Goal: Information Seeking & Learning: Find specific fact

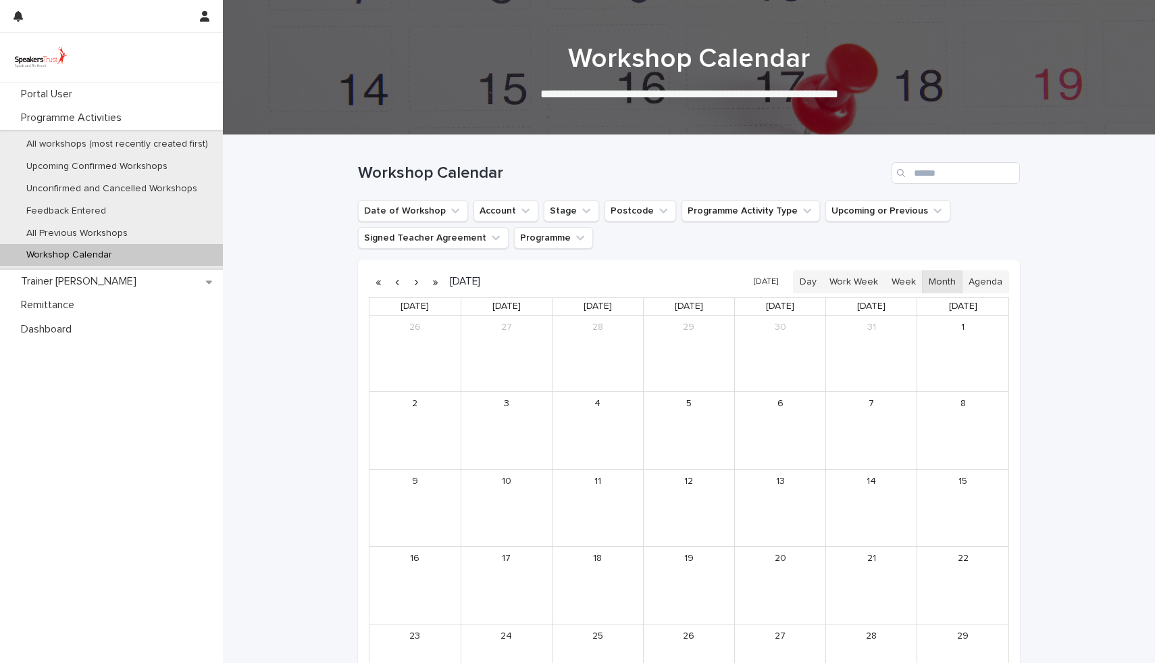
click at [417, 284] on button "button" at bounding box center [416, 282] width 19 height 22
click at [399, 285] on button "button" at bounding box center [397, 282] width 19 height 22
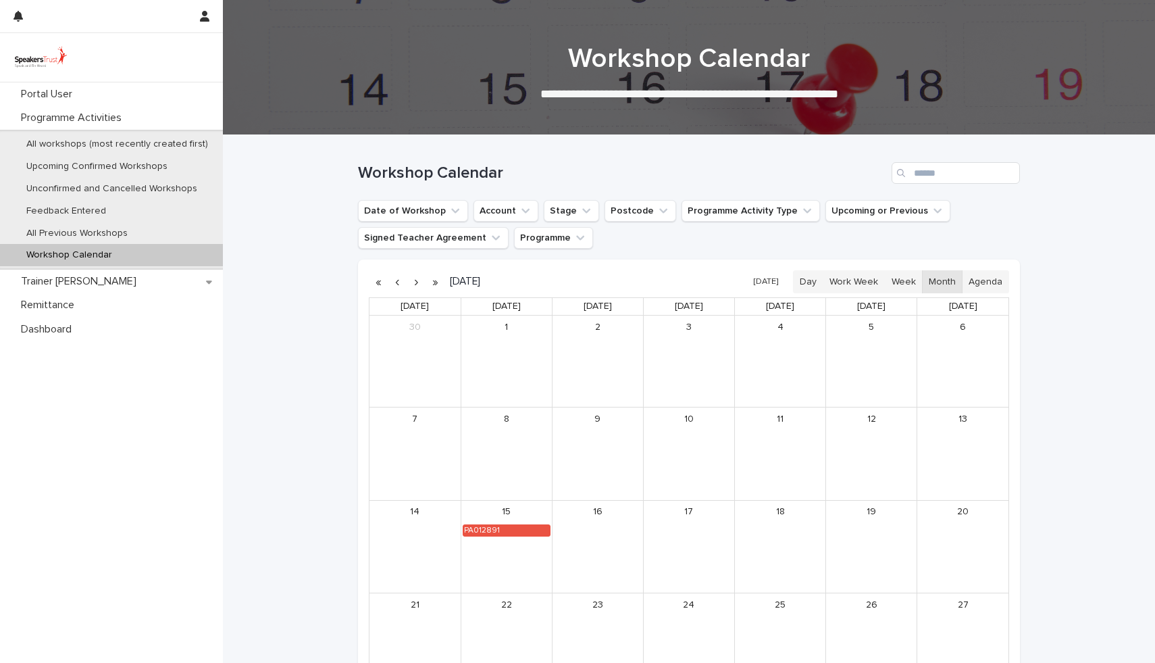
click at [419, 285] on button "button" at bounding box center [416, 282] width 19 height 22
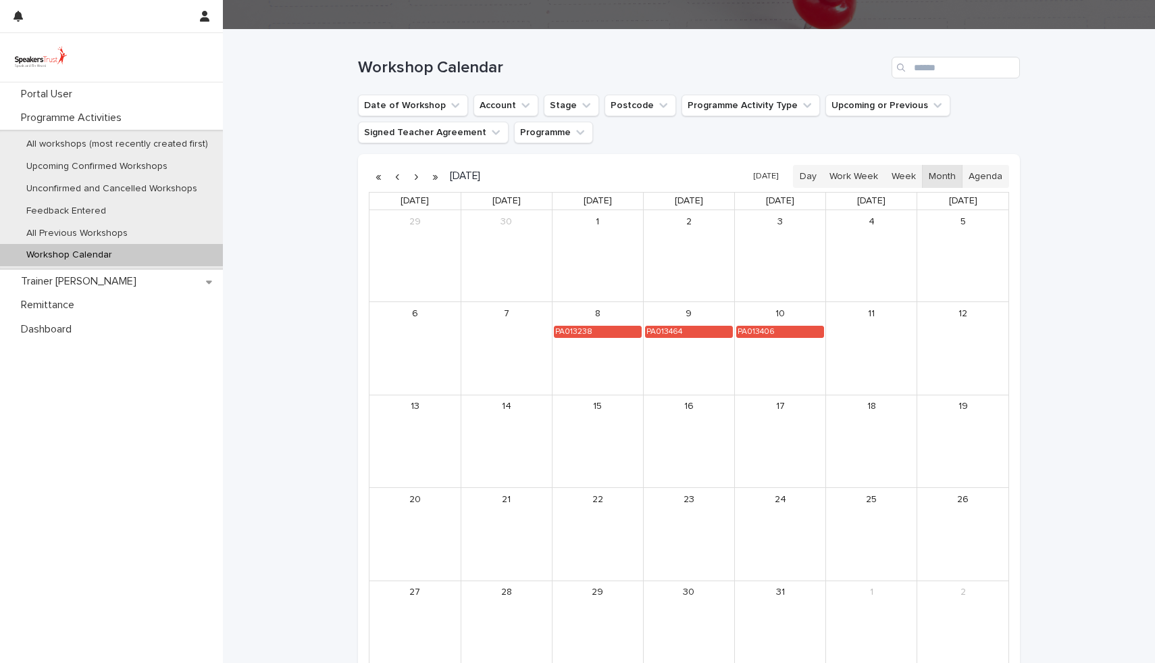
scroll to position [122, 0]
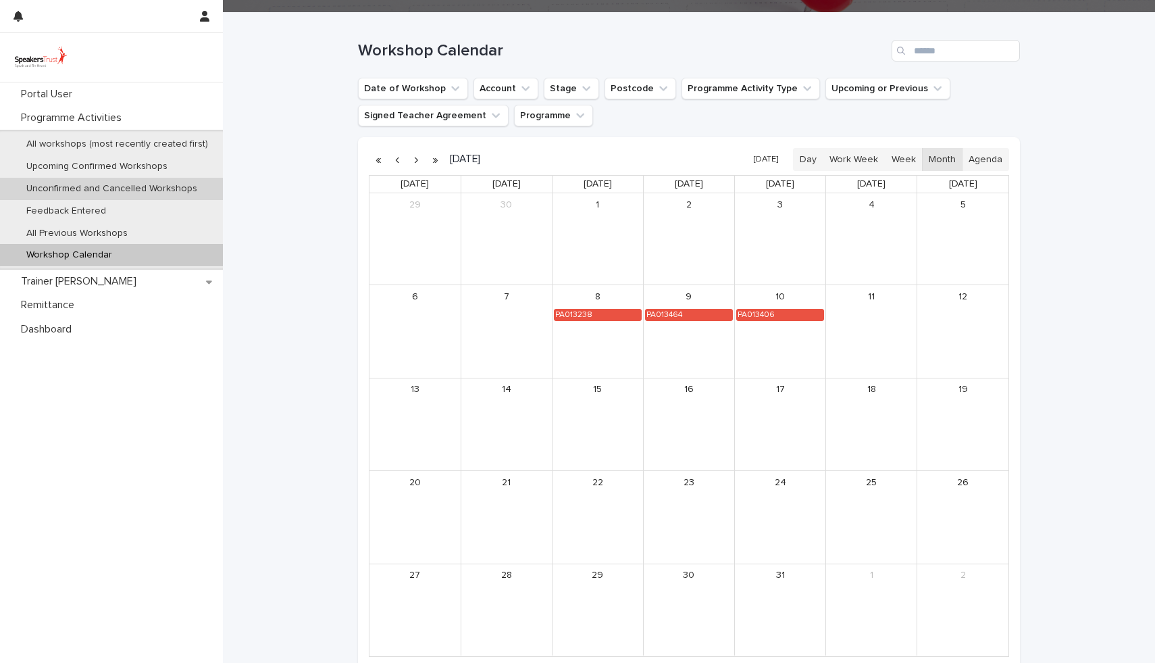
click at [111, 192] on p "Unconfirmed and Cancelled Workshops" at bounding box center [112, 188] width 193 height 11
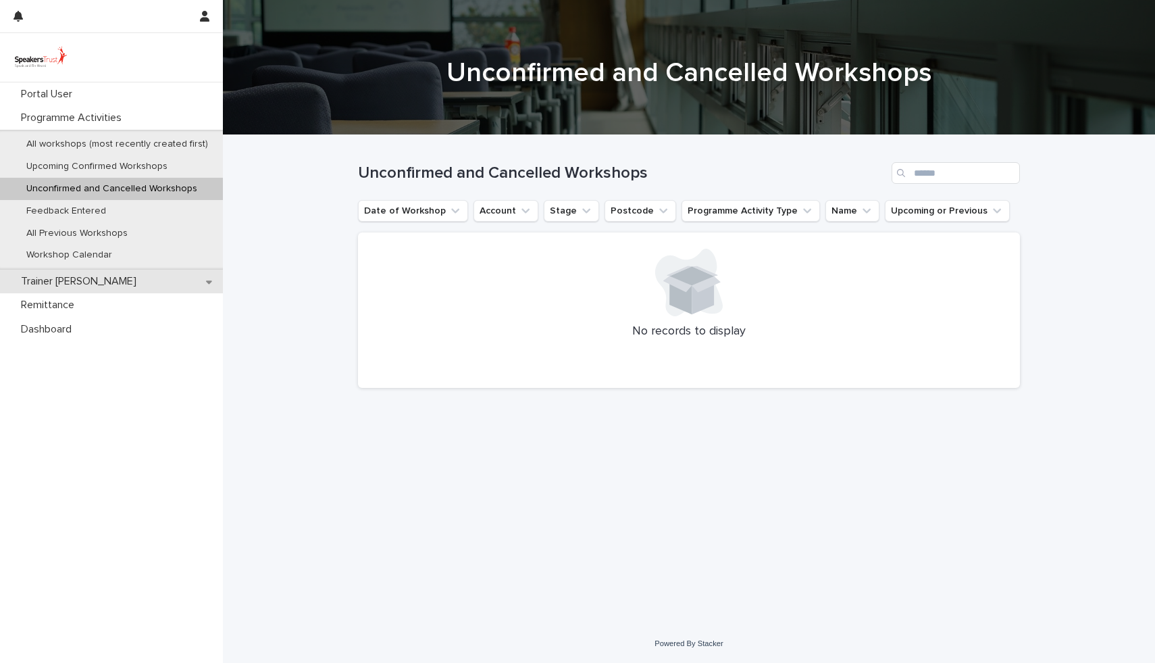
click at [72, 286] on p "Trainer [PERSON_NAME]" at bounding box center [82, 281] width 132 height 13
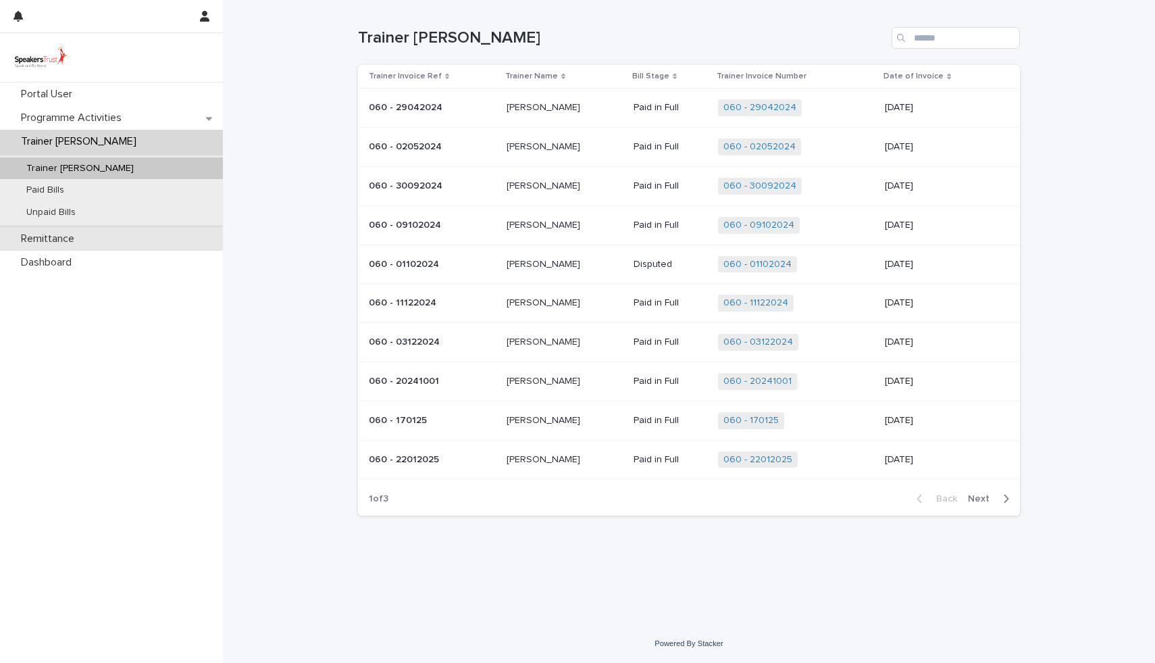
click at [71, 234] on p "Remittance" at bounding box center [51, 238] width 70 height 13
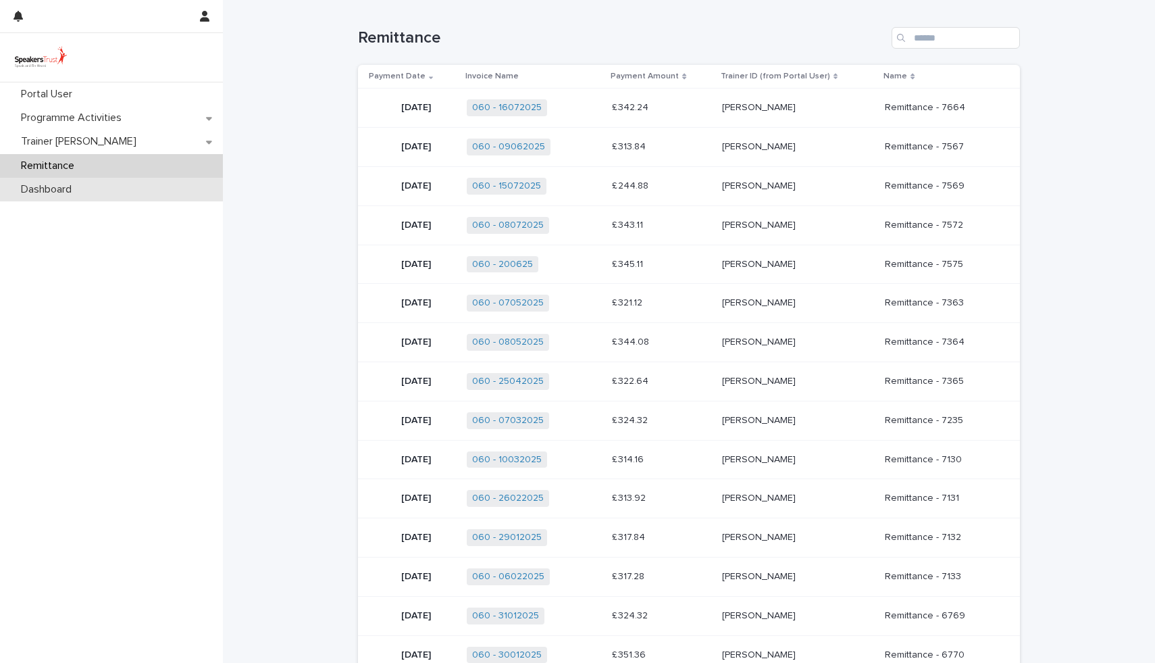
click at [71, 188] on p "Dashboard" at bounding box center [49, 189] width 67 height 13
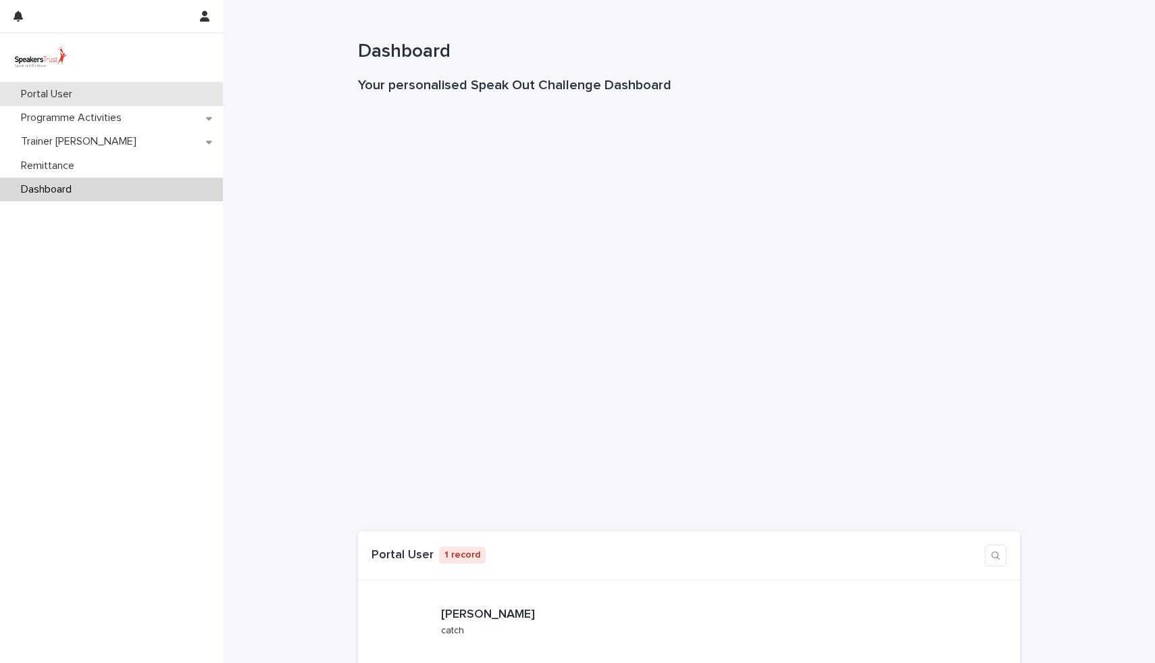
click at [72, 87] on div "Portal User" at bounding box center [111, 94] width 223 height 24
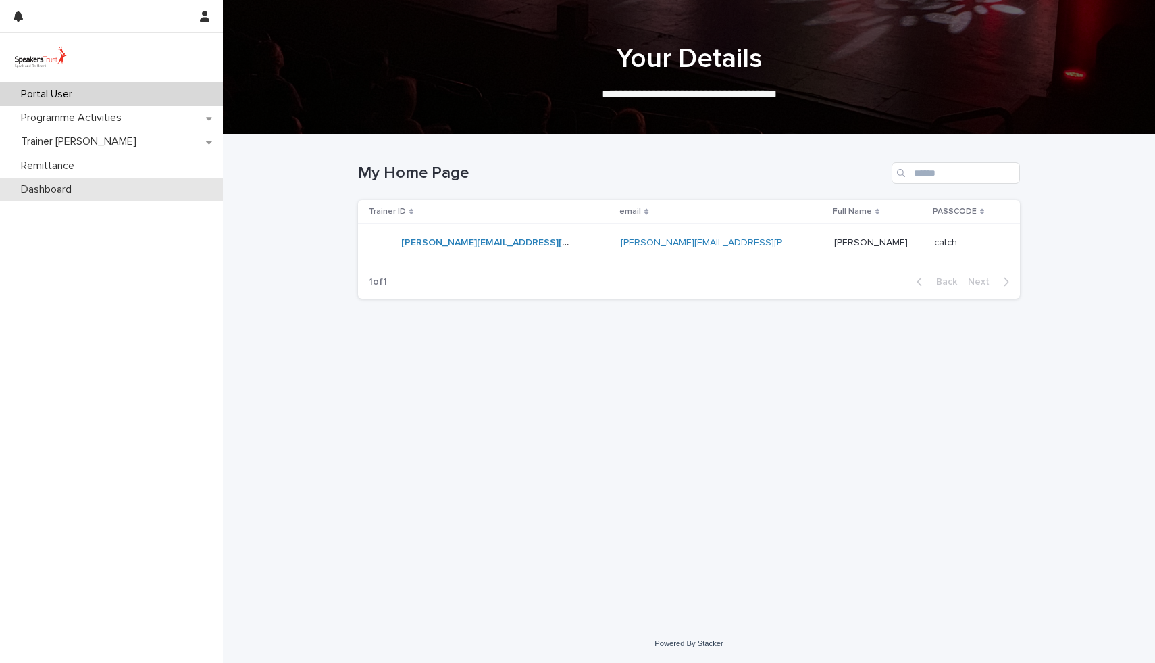
click at [63, 193] on p "Dashboard" at bounding box center [49, 189] width 67 height 13
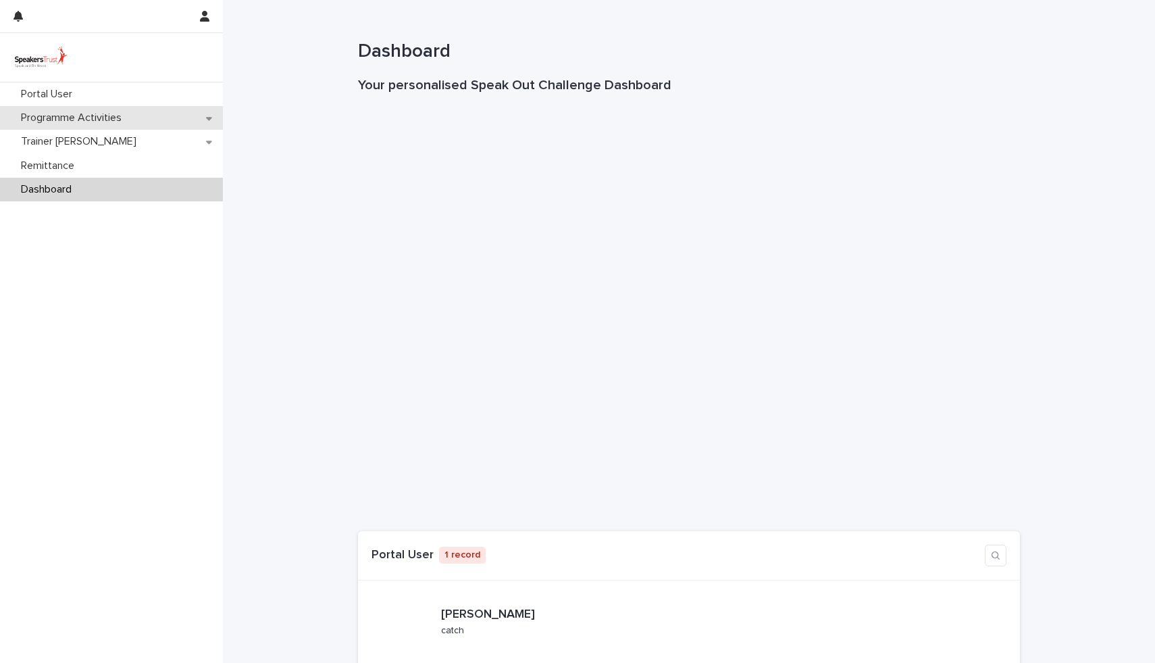
click at [86, 116] on p "Programme Activities" at bounding box center [74, 117] width 117 height 13
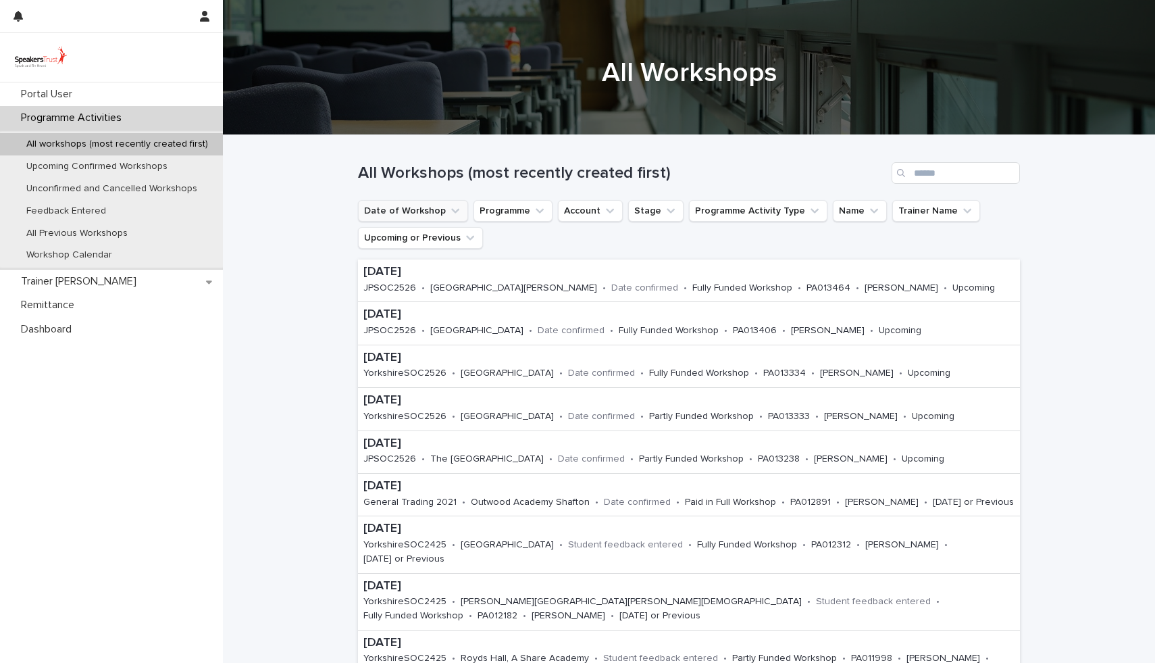
click at [449, 209] on icon "Date of Workshop" at bounding box center [456, 211] width 14 height 14
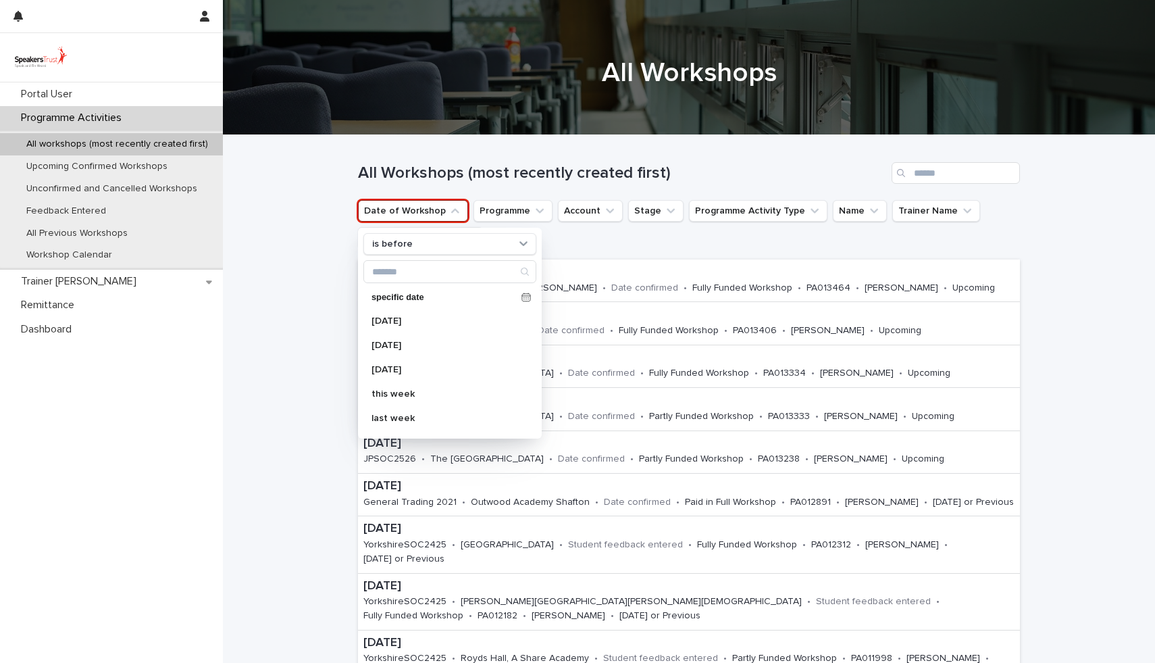
click at [449, 209] on icon "Date of Workshop" at bounding box center [456, 211] width 14 height 14
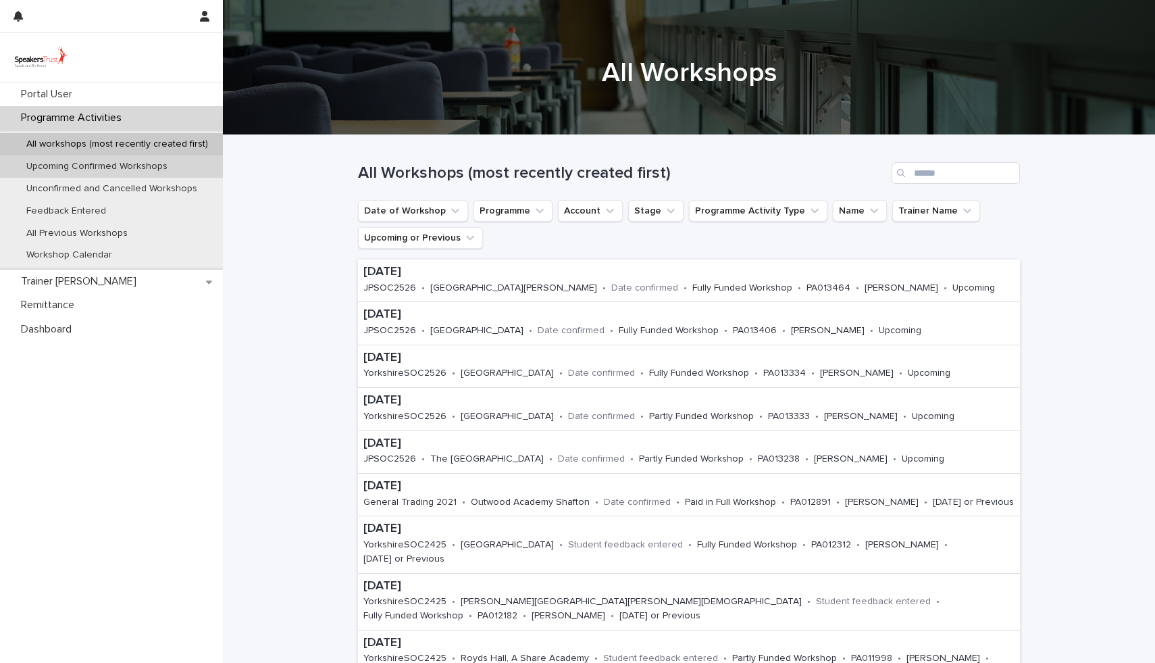
click at [138, 167] on p "Upcoming Confirmed Workshops" at bounding box center [97, 166] width 163 height 11
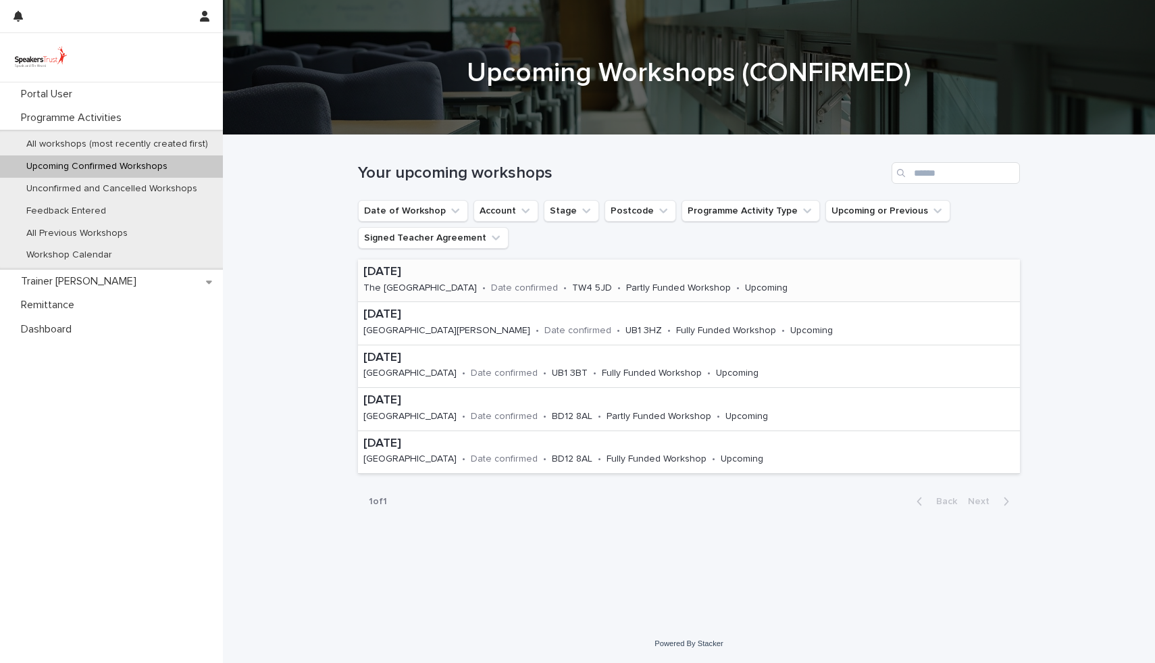
click at [436, 276] on p "[DATE]" at bounding box center [594, 272] width 462 height 15
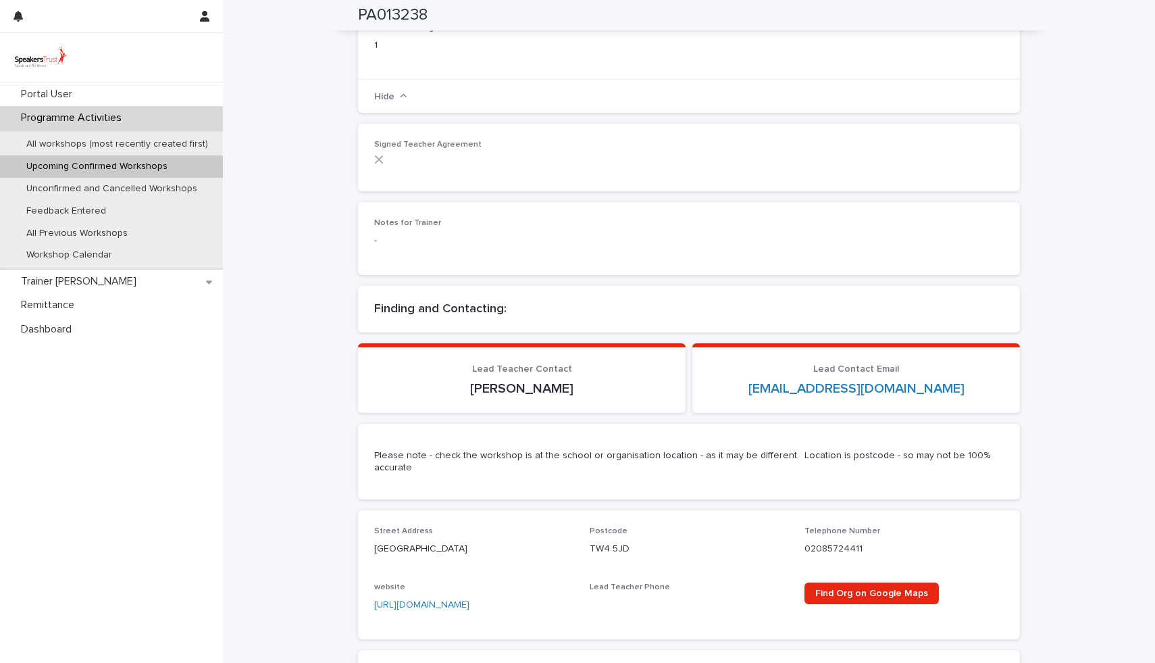
scroll to position [575, 0]
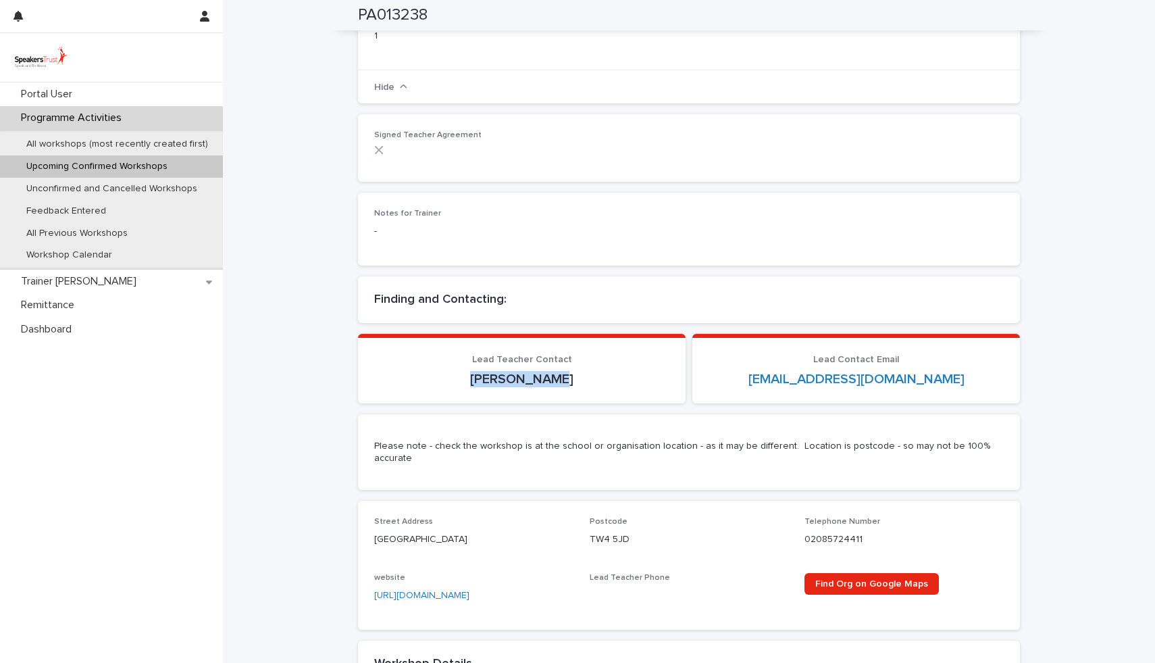
drag, startPoint x: 565, startPoint y: 378, endPoint x: 480, endPoint y: 382, distance: 85.2
click at [480, 382] on p "[PERSON_NAME]" at bounding box center [521, 379] width 295 height 16
copy p "[PERSON_NAME]"
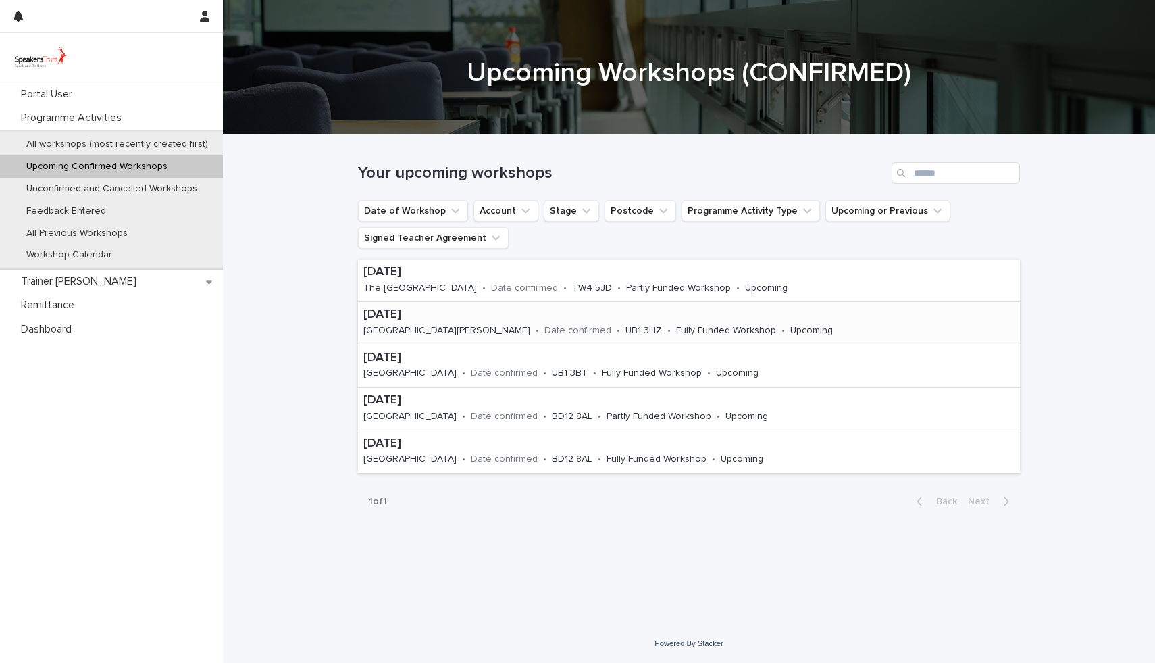
click at [418, 326] on p "[GEOGRAPHIC_DATA][PERSON_NAME]" at bounding box center [446, 330] width 167 height 11
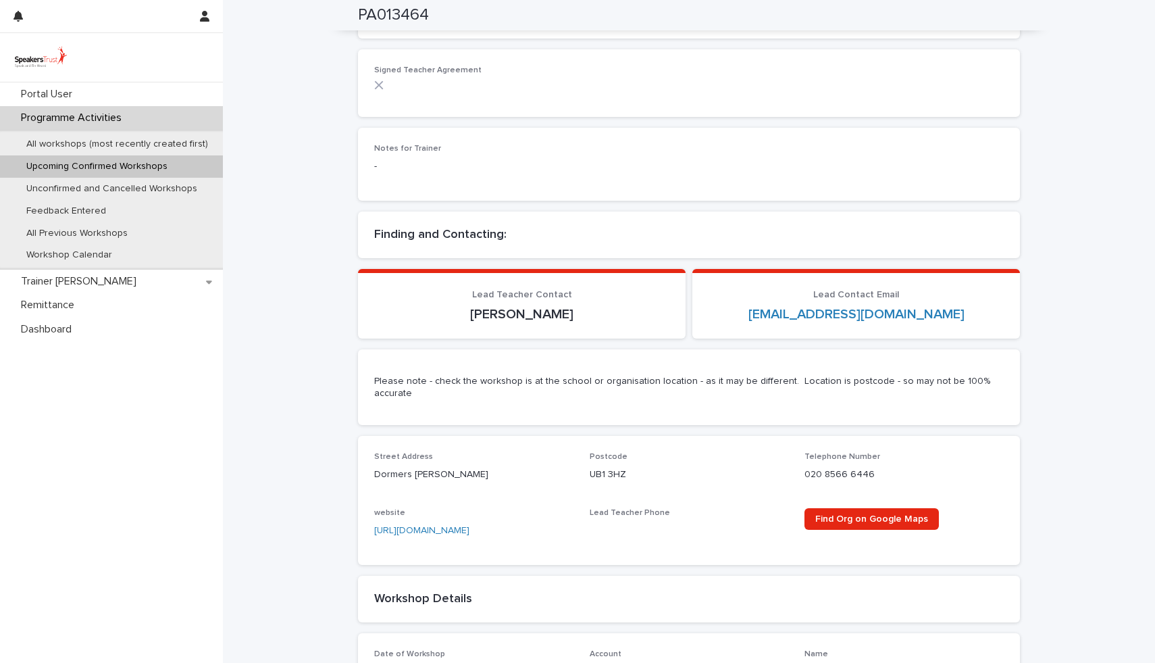
scroll to position [663, 0]
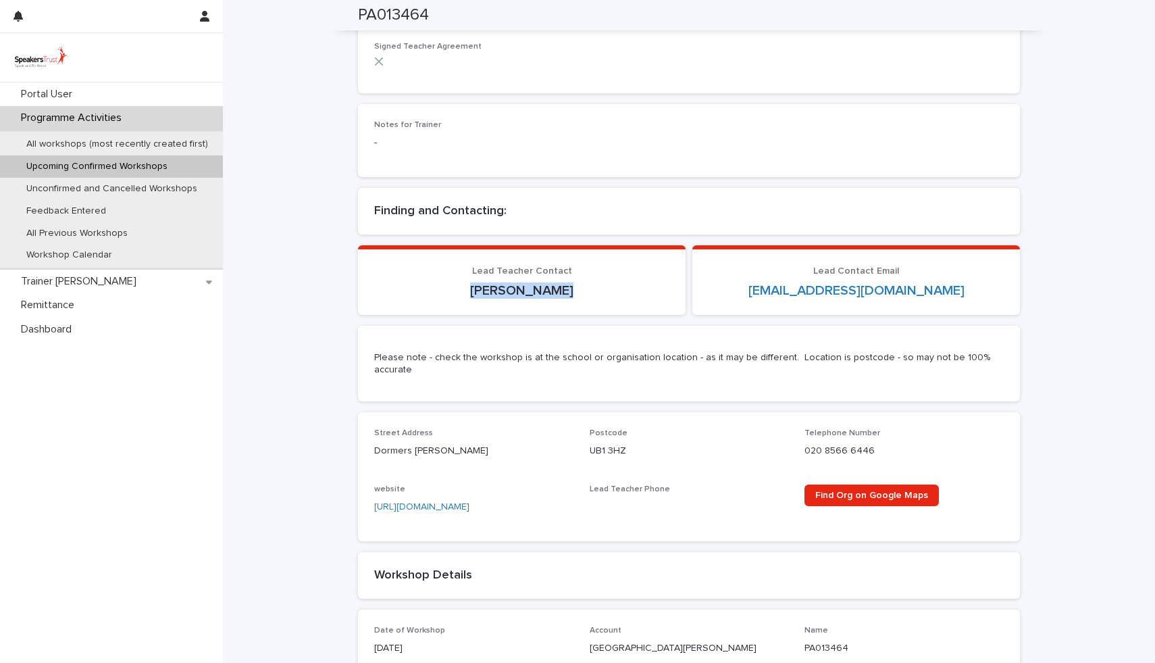
drag, startPoint x: 567, startPoint y: 294, endPoint x: 456, endPoint y: 293, distance: 111.5
click at [456, 293] on p "[PERSON_NAME]" at bounding box center [521, 290] width 295 height 16
copy p "[PERSON_NAME]"
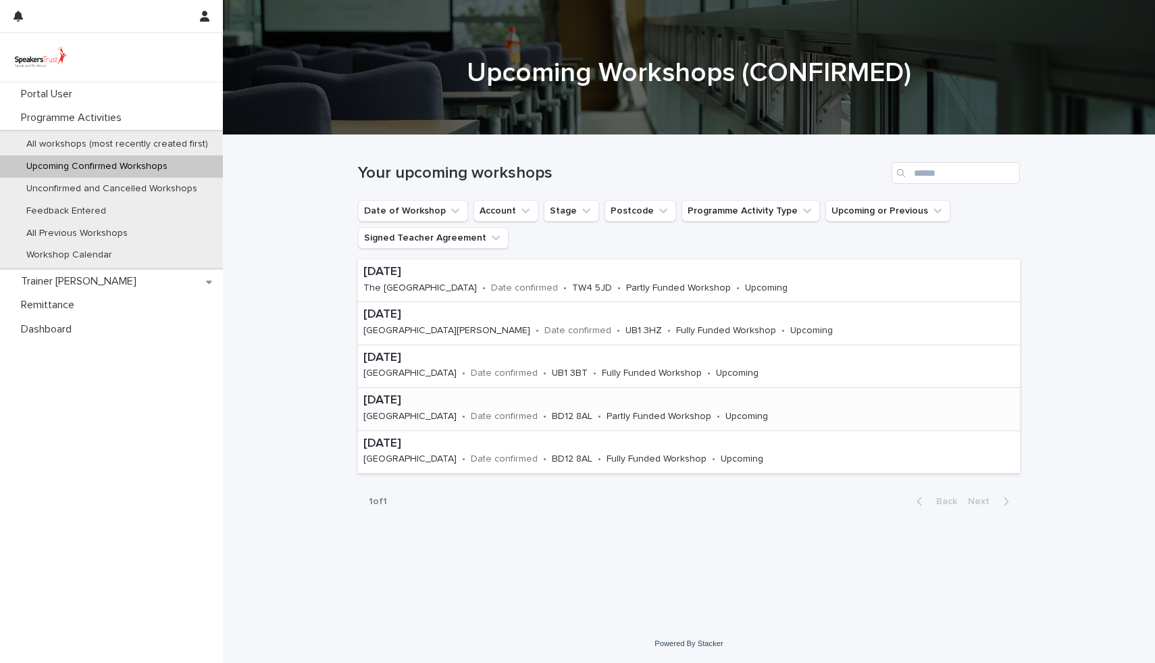
click at [422, 416] on p "[GEOGRAPHIC_DATA]" at bounding box center [409, 416] width 93 height 11
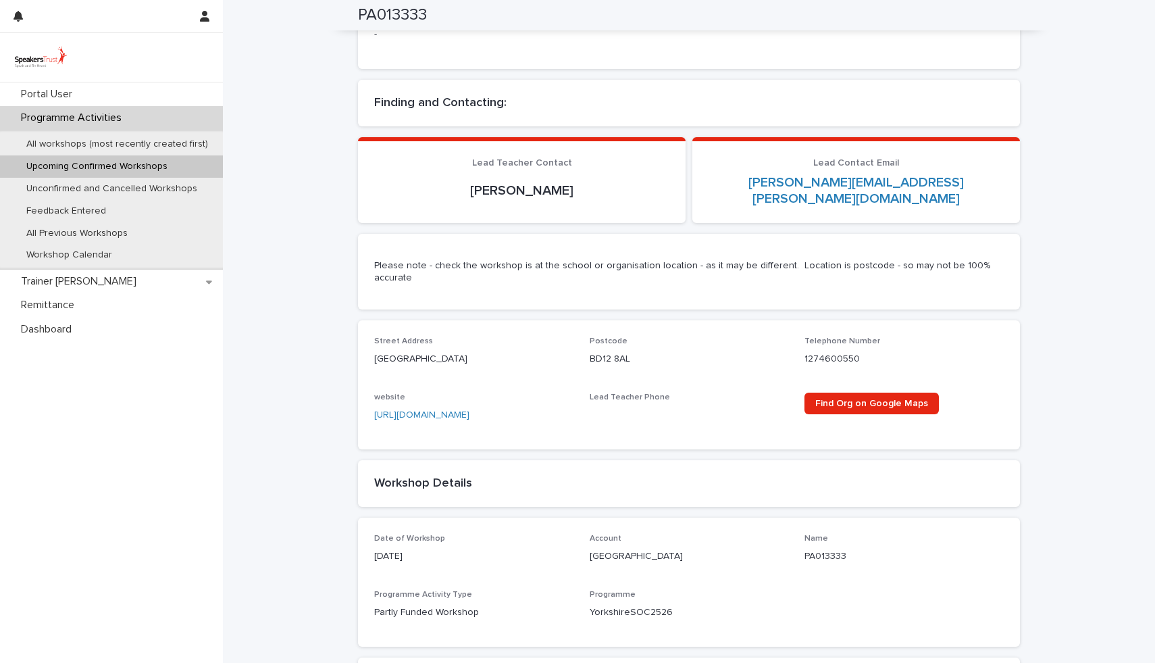
scroll to position [769, 0]
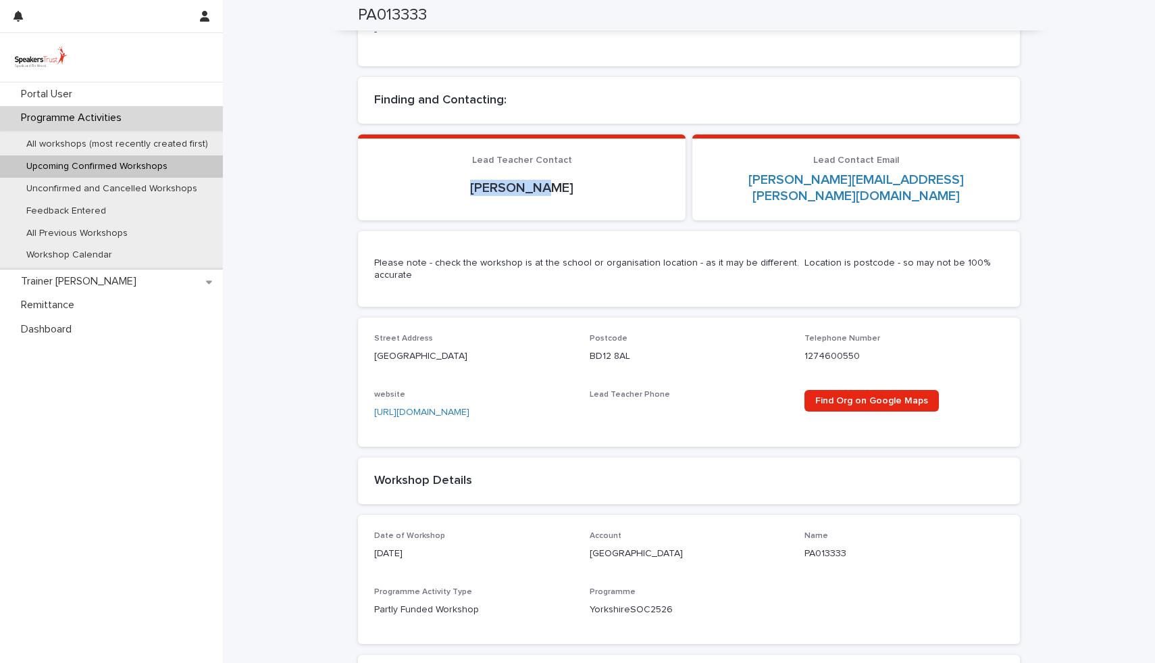
drag, startPoint x: 554, startPoint y: 181, endPoint x: 486, endPoint y: 178, distance: 67.6
click at [486, 180] on p "[PERSON_NAME]" at bounding box center [521, 188] width 295 height 16
copy p "[PERSON_NAME]"
click at [97, 146] on p "All workshops (most recently created first)" at bounding box center [117, 143] width 203 height 11
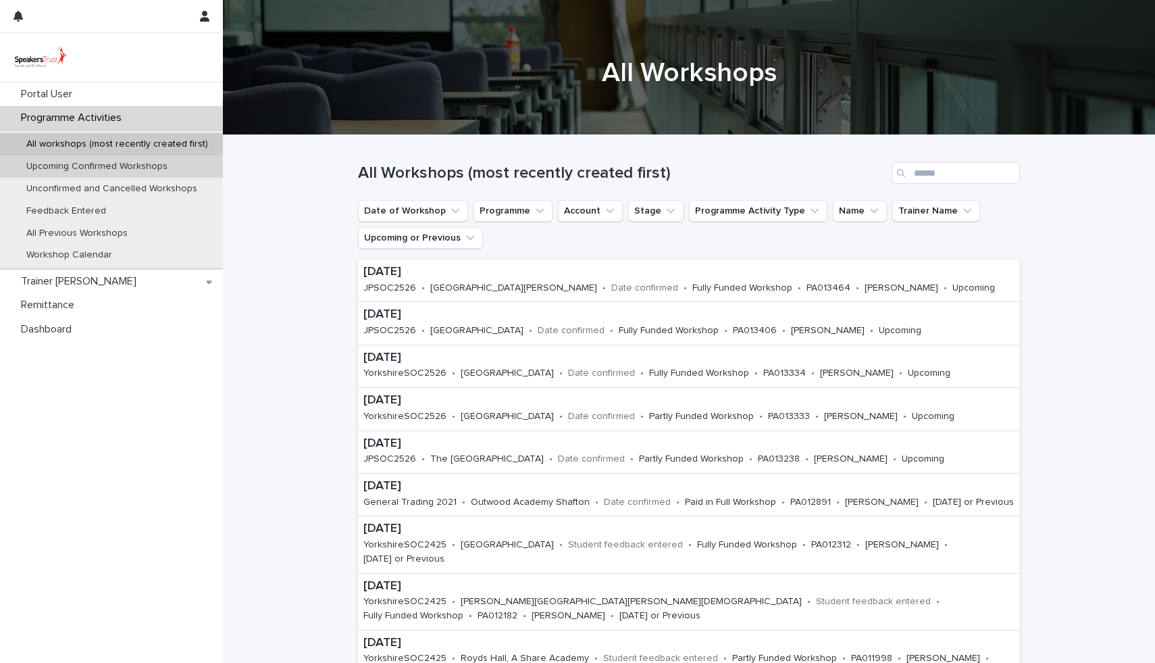
click at [73, 166] on p "Upcoming Confirmed Workshops" at bounding box center [97, 166] width 163 height 11
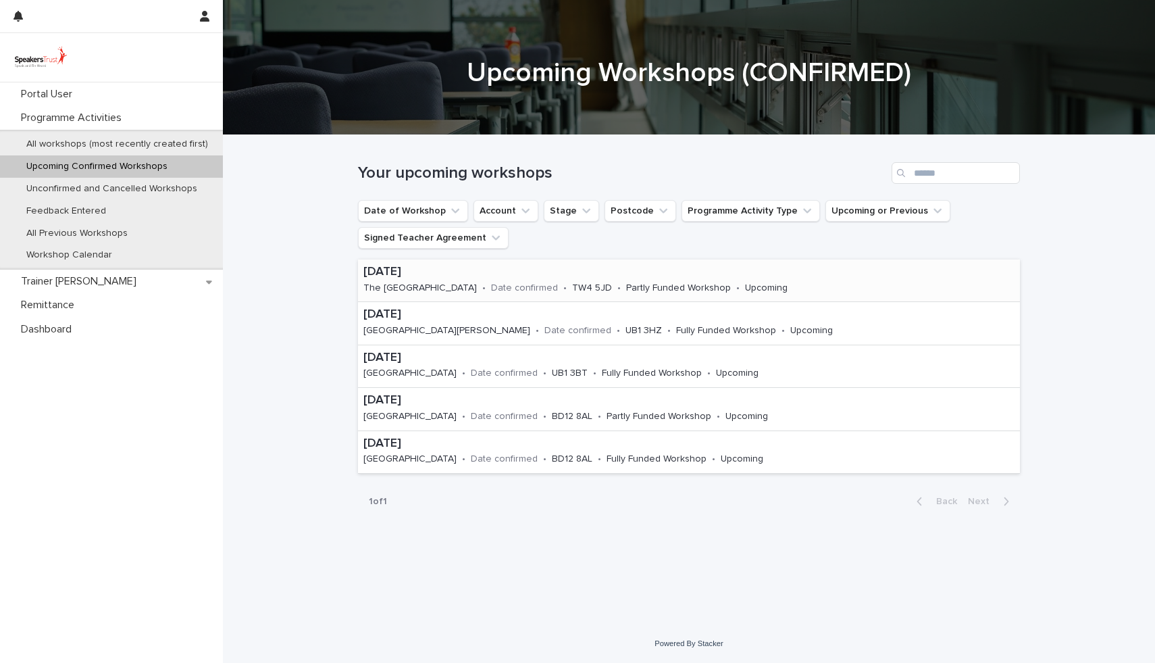
click at [572, 289] on p "TW4 5JD" at bounding box center [592, 287] width 40 height 11
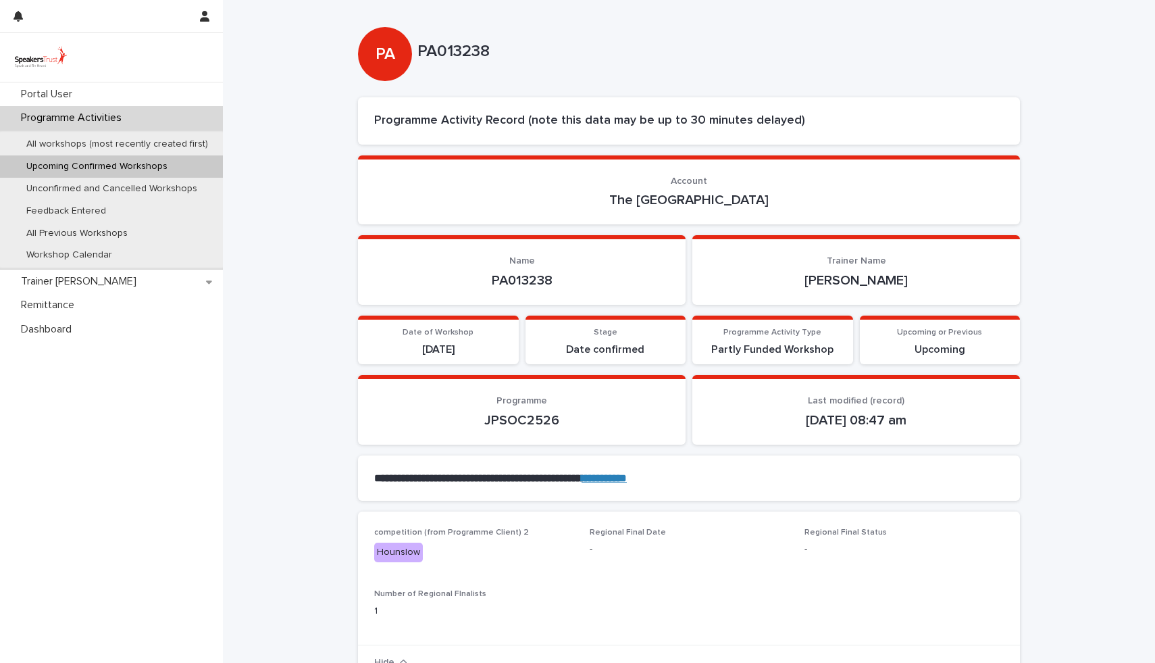
click at [571, 289] on section "Name PA013238" at bounding box center [522, 270] width 328 height 70
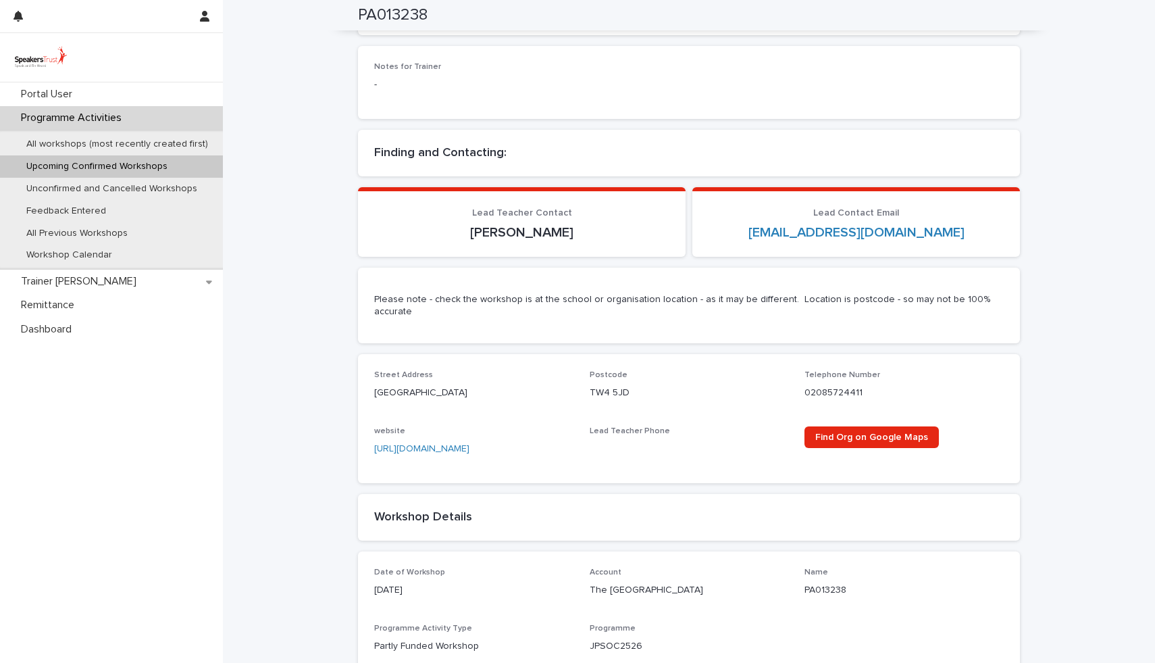
scroll to position [727, 0]
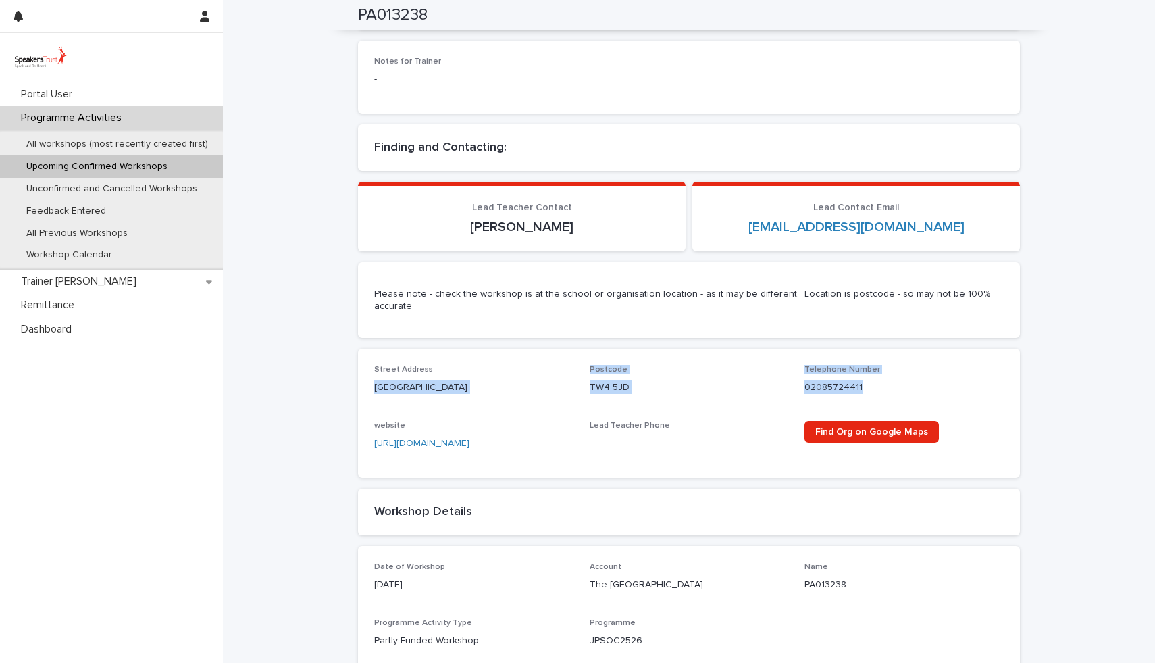
drag, startPoint x: 375, startPoint y: 374, endPoint x: 884, endPoint y: 379, distance: 508.7
click at [884, 379] on div "Street Address [GEOGRAPHIC_DATA] Postcode TW4 5JD Telephone Number 02085724411 …" at bounding box center [689, 413] width 630 height 96
copy div "[STREET_ADDRESS] Telephone Number [PHONE_NUMBER]"
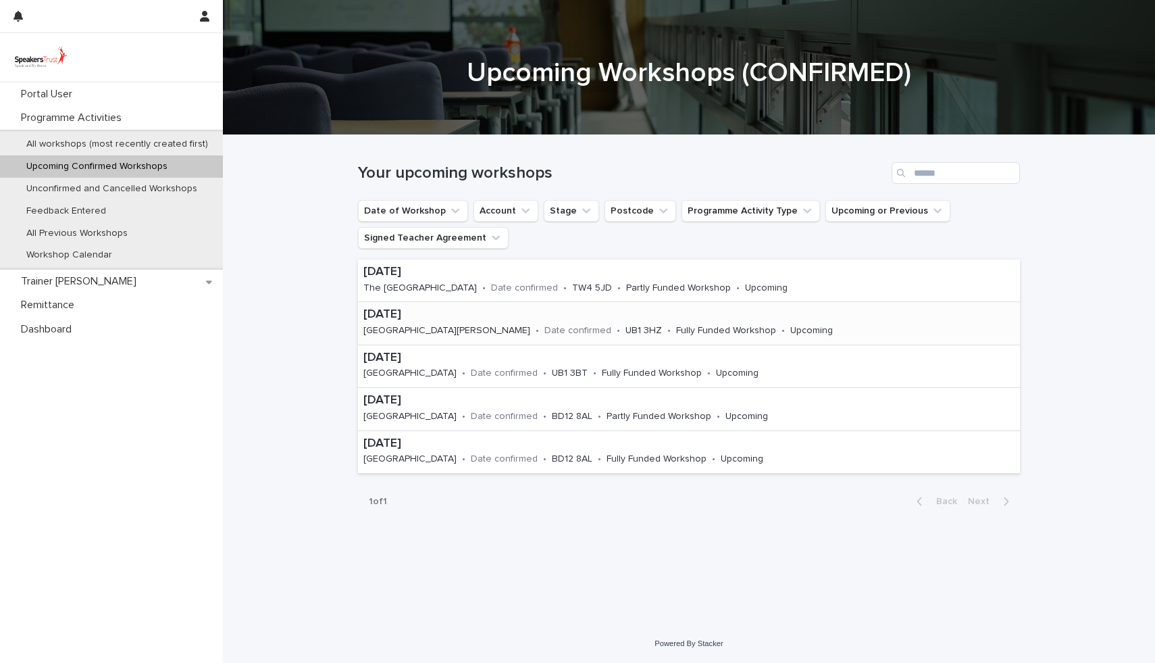
click at [413, 326] on p "[GEOGRAPHIC_DATA][PERSON_NAME]" at bounding box center [446, 330] width 167 height 11
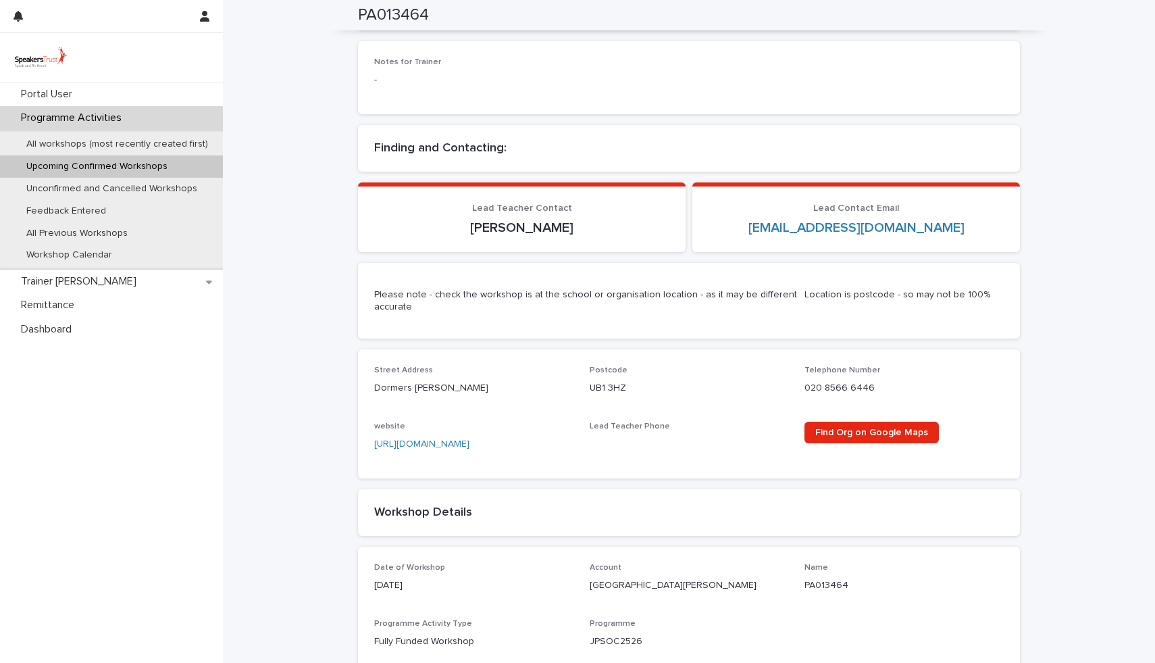
scroll to position [727, 0]
drag, startPoint x: 376, startPoint y: 356, endPoint x: 885, endPoint y: 374, distance: 509.7
click at [885, 374] on div "Street Address [GEOGRAPHIC_DATA][PERSON_NAME] Postcode UB1 3HZ Telephone Number…" at bounding box center [689, 413] width 630 height 96
click at [880, 380] on p "020 8566 6446" at bounding box center [904, 387] width 199 height 14
drag, startPoint x: 376, startPoint y: 357, endPoint x: 894, endPoint y: 363, distance: 518.1
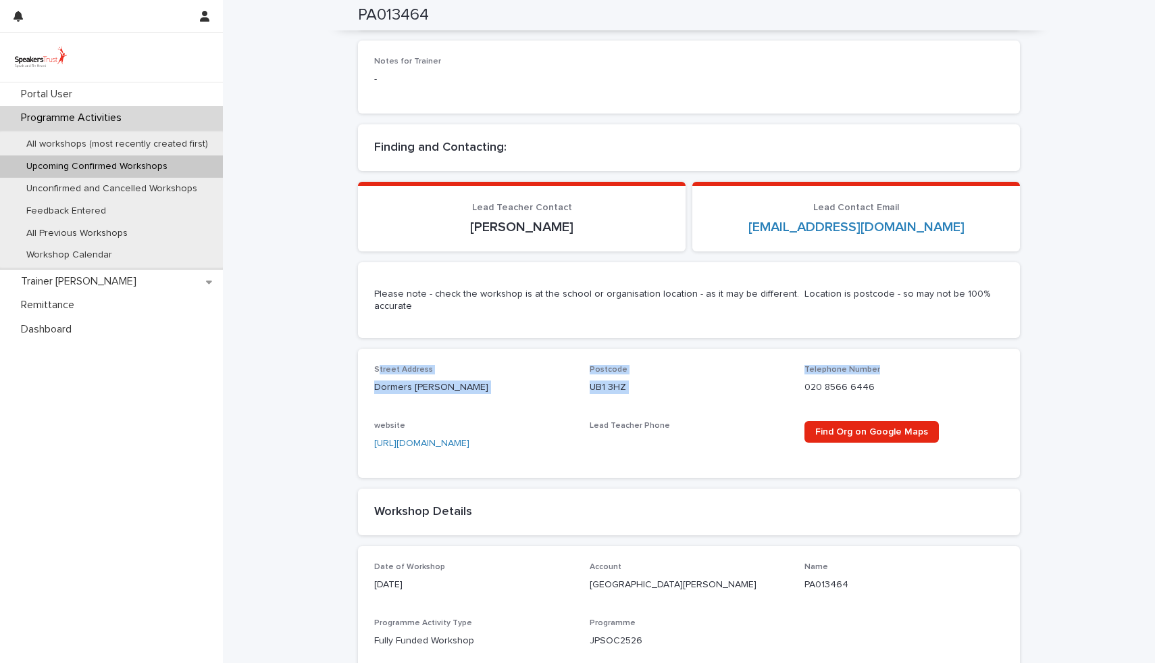
click at [894, 365] on div "Street Address [GEOGRAPHIC_DATA][PERSON_NAME] Postcode UB1 3HZ Telephone Number…" at bounding box center [689, 413] width 630 height 96
click at [367, 355] on div "Street Address [GEOGRAPHIC_DATA][PERSON_NAME] Postcode UB1 3HZ Telephone Number…" at bounding box center [689, 413] width 662 height 128
drag, startPoint x: 371, startPoint y: 356, endPoint x: 890, endPoint y: 382, distance: 520.1
click at [890, 382] on div "Street Address [GEOGRAPHIC_DATA][PERSON_NAME] Postcode UB1 3HZ Telephone Number…" at bounding box center [689, 413] width 662 height 128
copy div "Street Address [GEOGRAPHIC_DATA][PERSON_NAME] Postcode UB1 3HZ Telephone Number…"
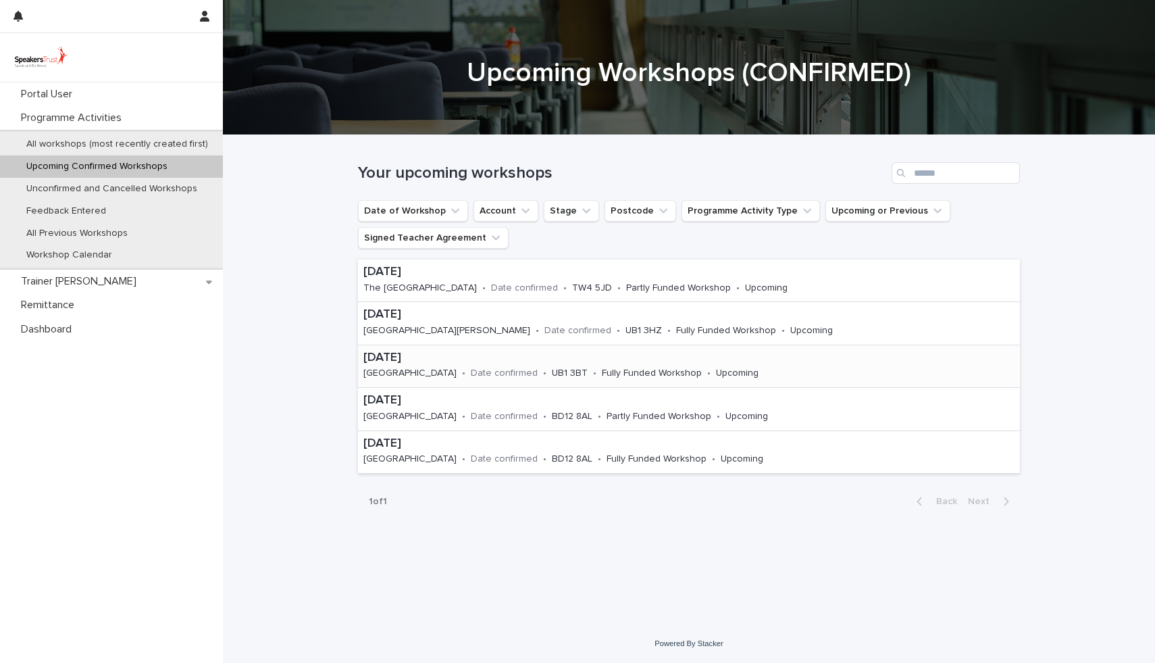
click at [394, 365] on p "[DATE]" at bounding box center [579, 358] width 433 height 15
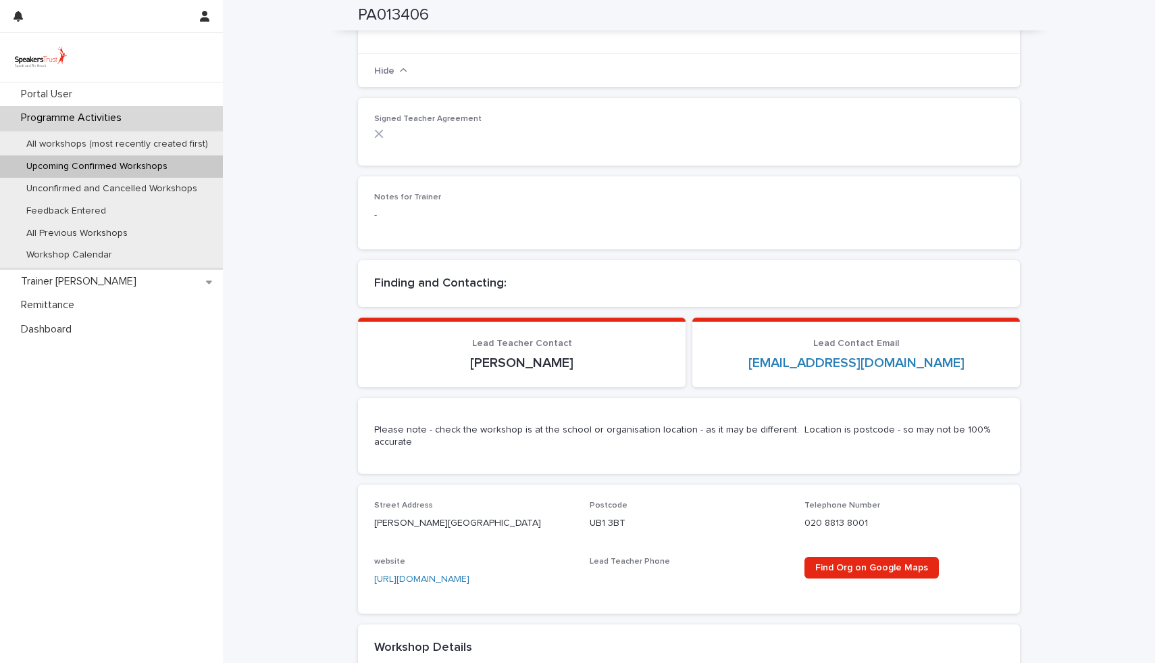
scroll to position [603, 0]
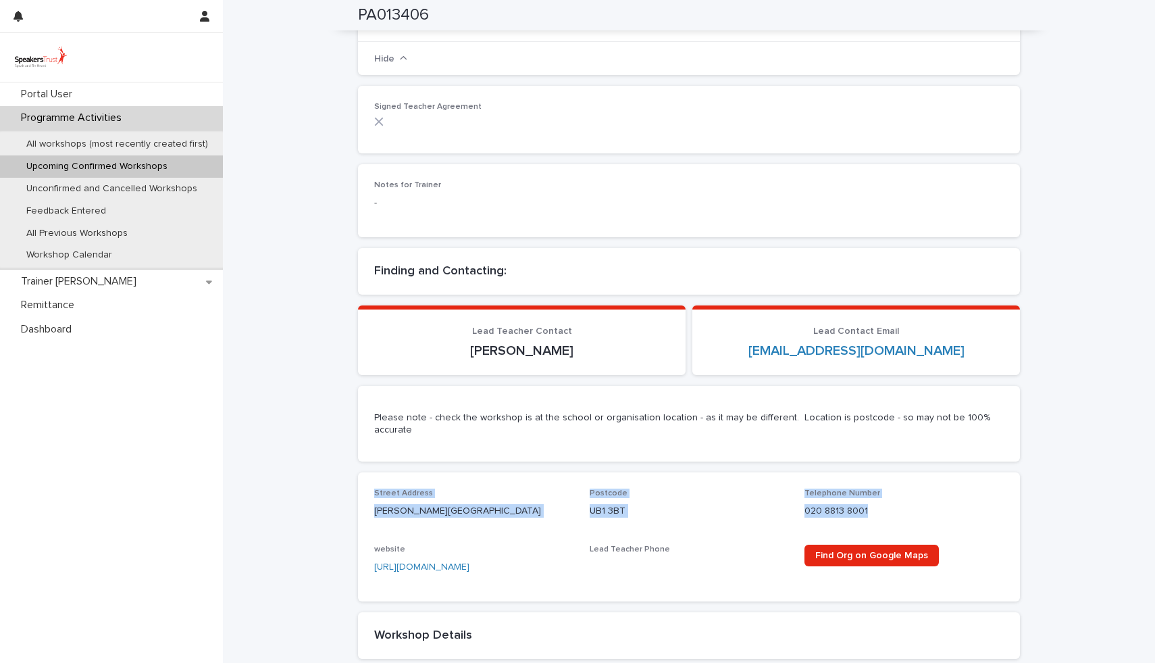
drag, startPoint x: 372, startPoint y: 478, endPoint x: 928, endPoint y: 507, distance: 557.3
click at [928, 507] on div "Street Address [PERSON_NAME][GEOGRAPHIC_DATA] Postcode UB1 3BT Telephone Number…" at bounding box center [689, 536] width 662 height 128
copy div "Street Address [PERSON_NAME][GEOGRAPHIC_DATA] Postcode UB1 3BT Telephone Number…"
click at [96, 162] on p "Upcoming Confirmed Workshops" at bounding box center [97, 166] width 163 height 11
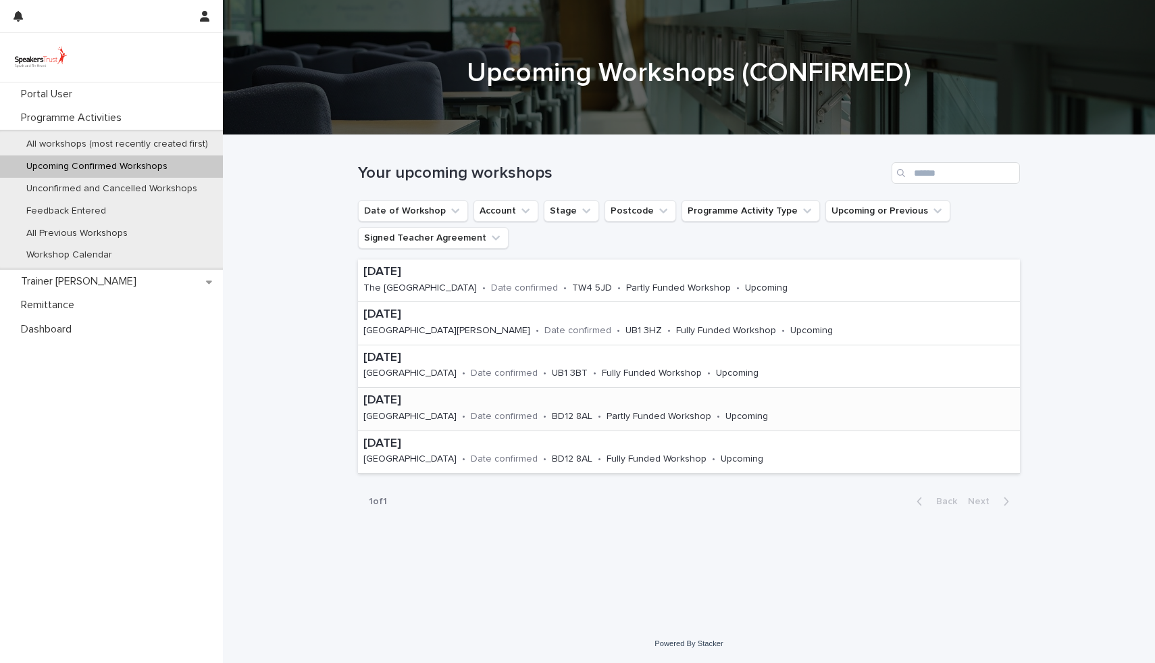
click at [462, 413] on p "•" at bounding box center [463, 416] width 3 height 11
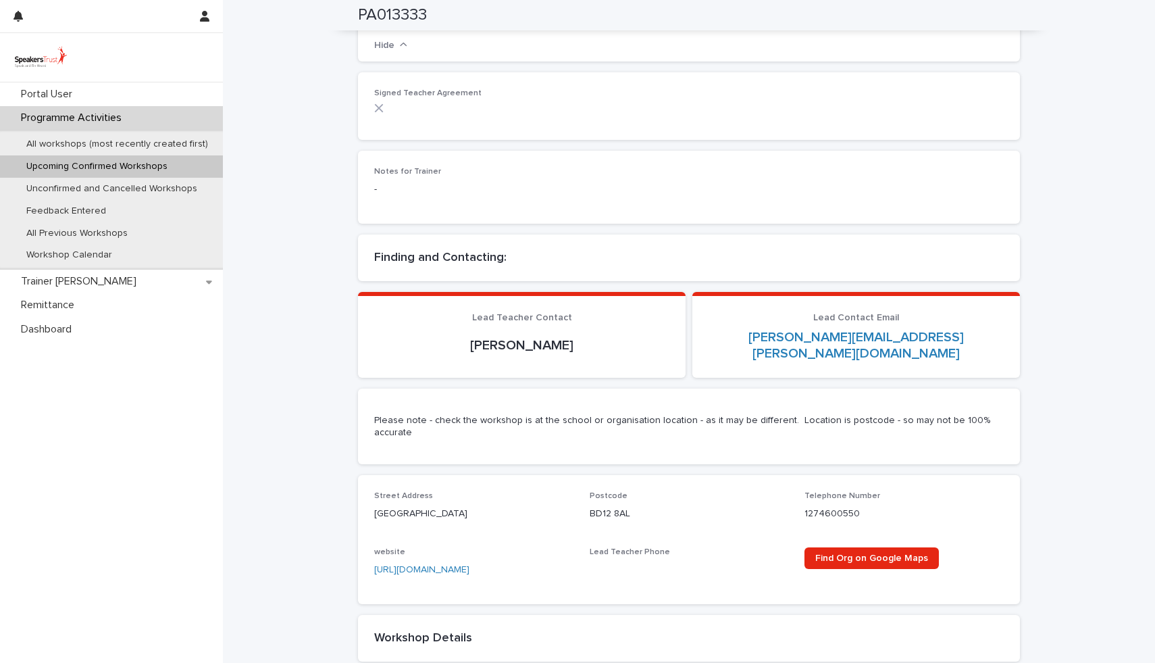
scroll to position [615, 0]
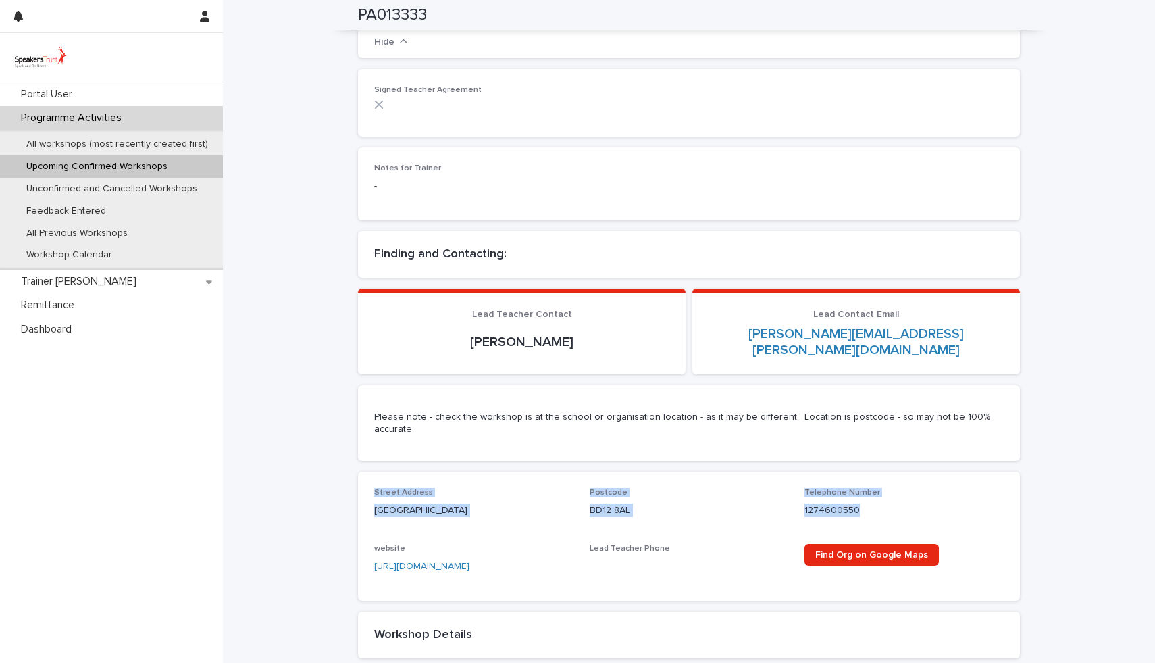
drag, startPoint x: 375, startPoint y: 463, endPoint x: 907, endPoint y: 484, distance: 532.0
click at [907, 488] on div "Street Address [GEOGRAPHIC_DATA] Postcode BD12 8AL Telephone Number [PHONE_NUMB…" at bounding box center [689, 536] width 630 height 96
copy div "Street Address [GEOGRAPHIC_DATA] Postcode BD12 8AL Telephone Number [PHONE_NUMB…"
